Goal: Task Accomplishment & Management: Understand process/instructions

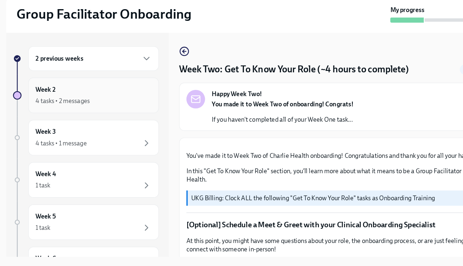
click at [90, 118] on div "Week 2 4 tasks • 2 messages" at bounding box center [87, 118] width 100 height 18
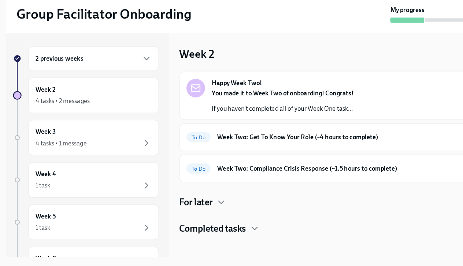
click at [104, 84] on div "2 previous weeks" at bounding box center [87, 86] width 100 height 9
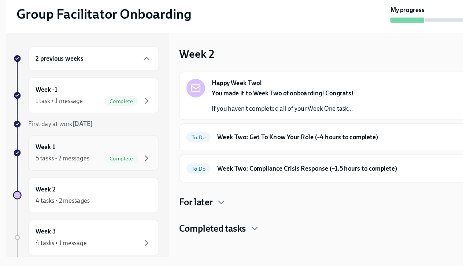
click at [93, 168] on div "Week 1 5 tasks • 2 messages Complete" at bounding box center [87, 168] width 100 height 18
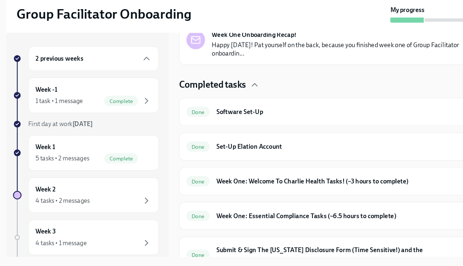
scroll to position [175, 0]
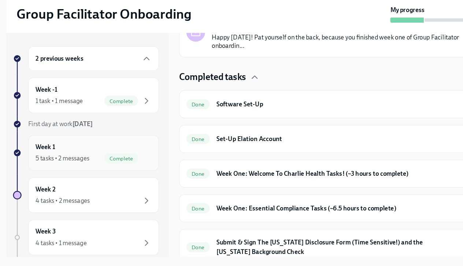
click at [76, 178] on div "Week 1 5 tasks • 2 messages Complete" at bounding box center [87, 168] width 113 height 31
click at [109, 172] on span "Complete" at bounding box center [110, 173] width 29 height 5
click at [100, 207] on div "4 tasks • 2 messages" at bounding box center [87, 209] width 100 height 9
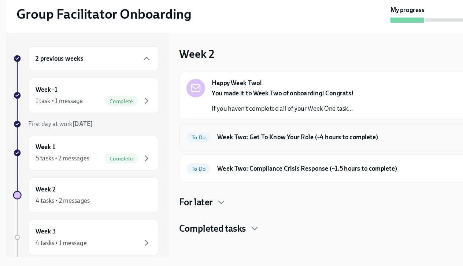
click at [225, 153] on h6 "Week Two: Get To Know Your Role (~4 hours to complete)" at bounding box center [304, 155] width 221 height 8
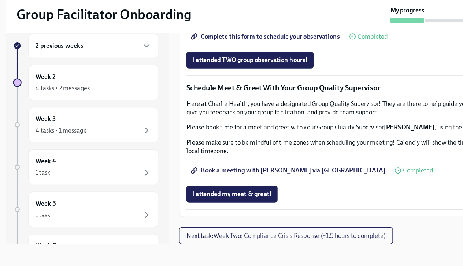
scroll to position [12, 0]
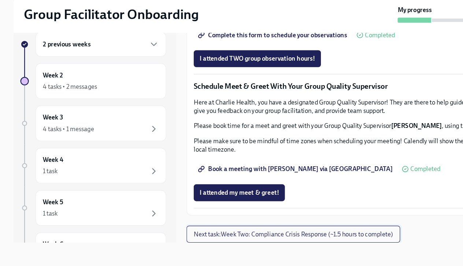
click at [216, 238] on span "Next task : Week Two: Compliance Crisis Response (~1.5 hours to complete)" at bounding box center [253, 238] width 172 height 7
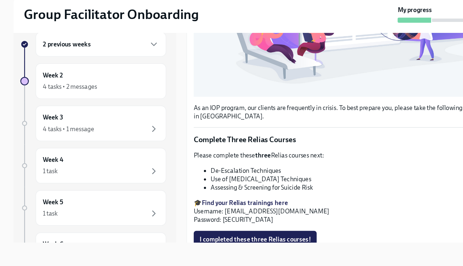
scroll to position [232, 0]
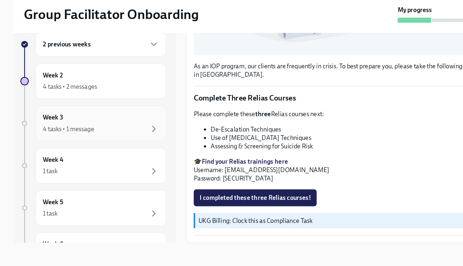
click at [93, 141] on div "Week 3 4 tasks • 1 message" at bounding box center [87, 143] width 100 height 18
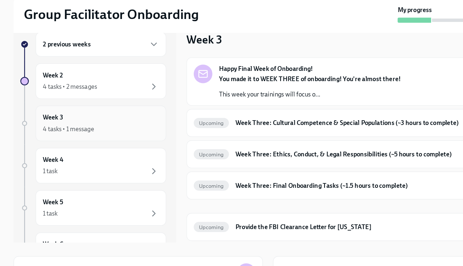
scroll to position [24, 0]
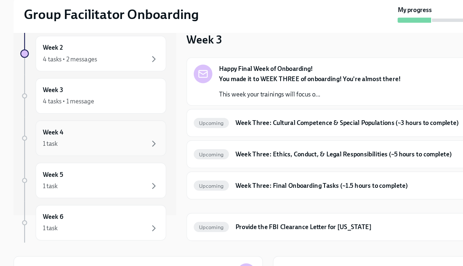
click at [92, 157] on div "1 task" at bounding box center [87, 160] width 100 height 9
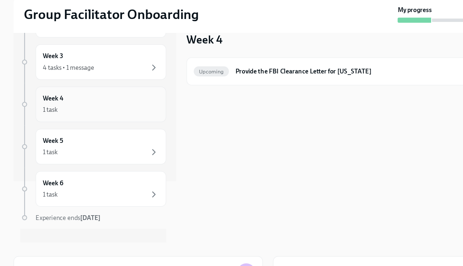
scroll to position [57, 0]
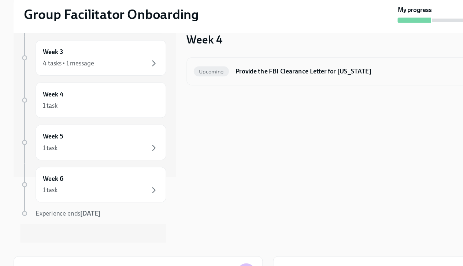
click at [200, 98] on div "Upcoming Provide the FBI Clearance Letter for [US_STATE] Due [DATE]" at bounding box center [305, 98] width 277 height 12
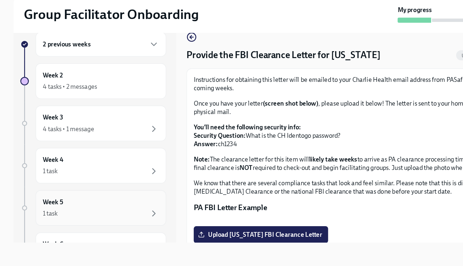
click at [72, 211] on div "Week 5 1 task" at bounding box center [87, 216] width 100 height 18
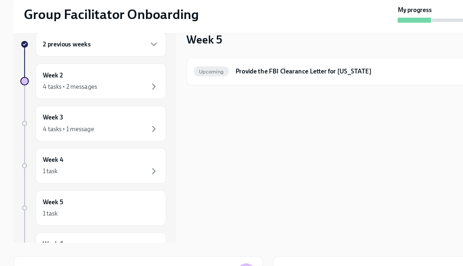
scroll to position [64, 0]
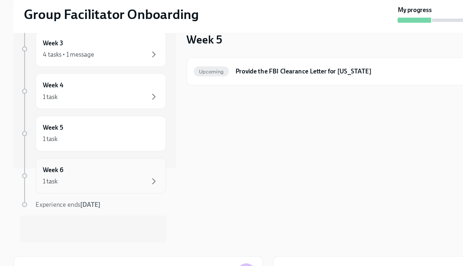
click at [72, 194] on div "1 task" at bounding box center [87, 193] width 100 height 9
click at [77, 161] on div "Week 5 1 task" at bounding box center [87, 151] width 113 height 31
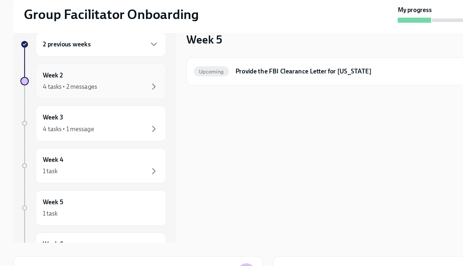
click at [78, 109] on div "4 tasks • 2 messages" at bounding box center [60, 110] width 47 height 7
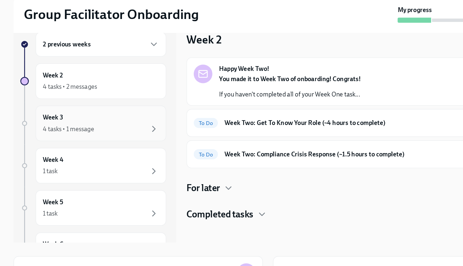
click at [78, 145] on div "4 tasks • 1 message" at bounding box center [59, 147] width 44 height 7
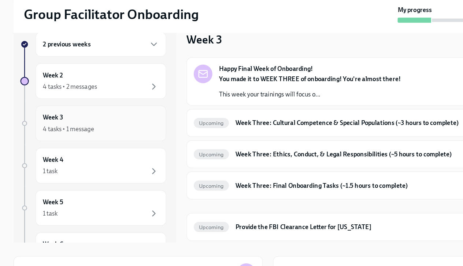
click at [77, 129] on div "Week 3 4 tasks • 1 message" at bounding box center [87, 142] width 113 height 31
click at [80, 113] on div "4 tasks • 2 messages" at bounding box center [60, 110] width 47 height 7
